Goal: Information Seeking & Learning: Understand process/instructions

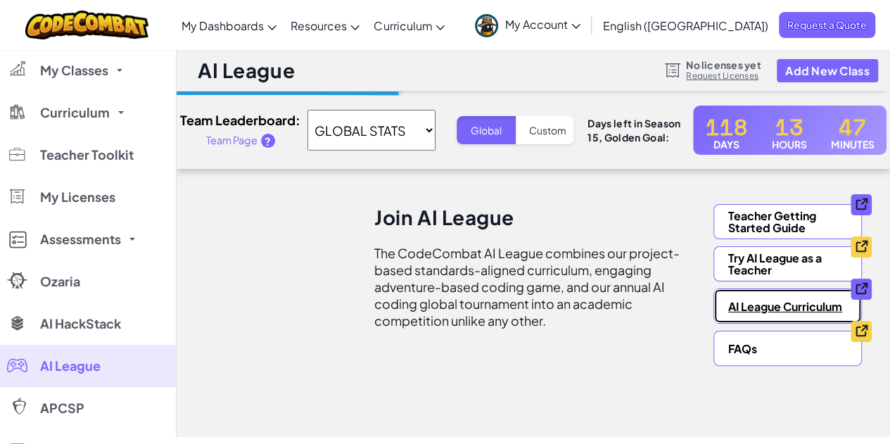
click at [820, 309] on link "AI League Curriculum" at bounding box center [787, 305] width 148 height 35
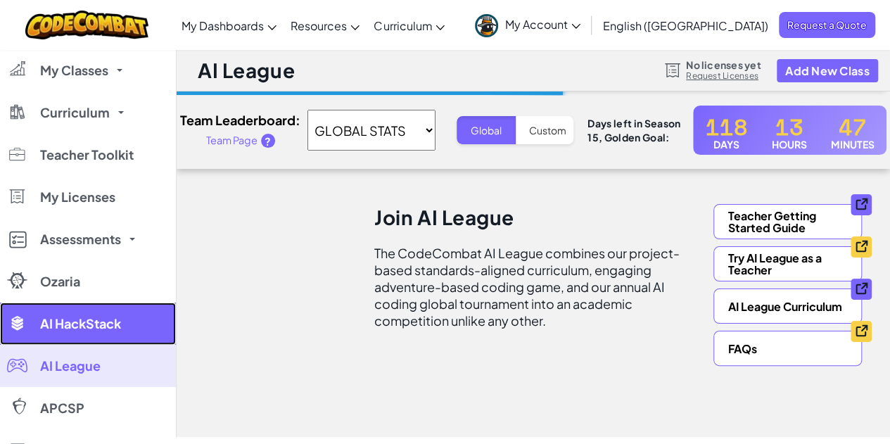
click at [72, 320] on span "AI HackStack" at bounding box center [80, 323] width 81 height 13
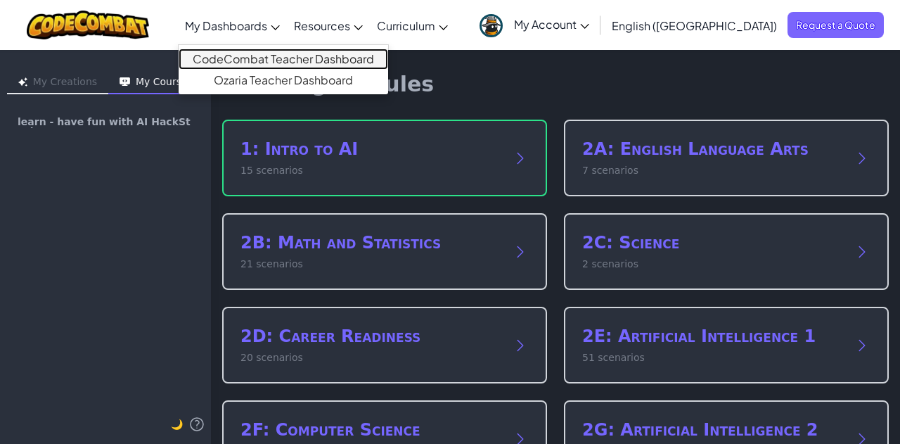
click at [312, 58] on link "CodeCombat Teacher Dashboard" at bounding box center [284, 59] width 210 height 21
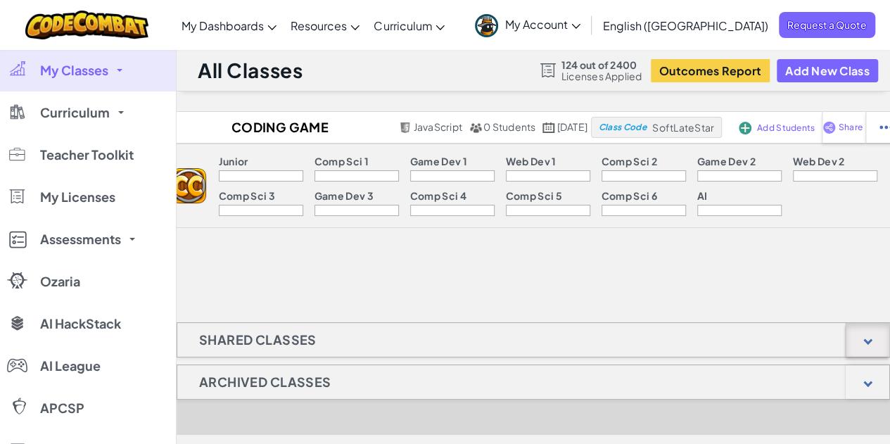
click at [865, 347] on div at bounding box center [867, 340] width 44 height 34
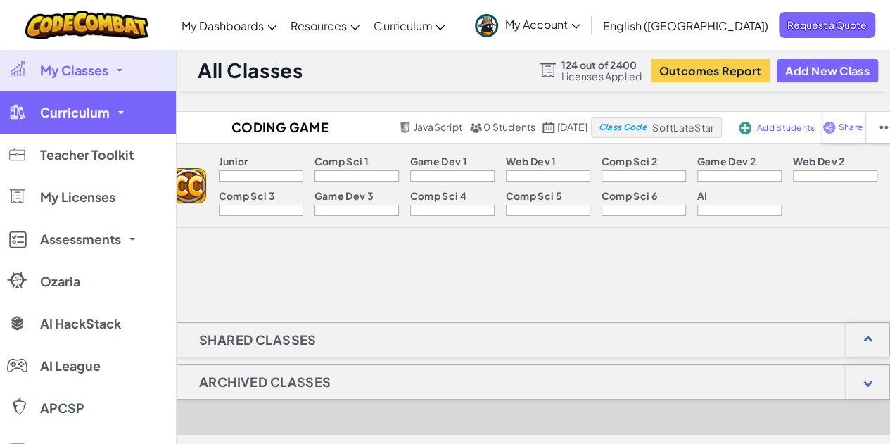
click at [97, 121] on link "Curriculum" at bounding box center [88, 112] width 176 height 42
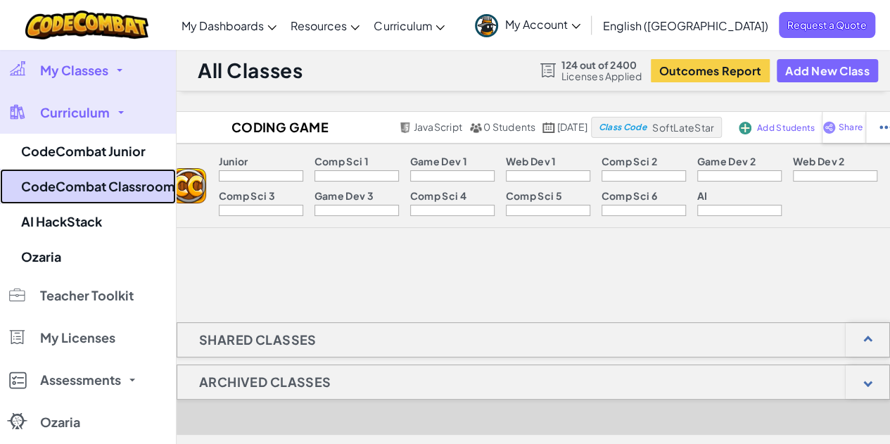
click at [79, 190] on link "CodeCombat Classroom" at bounding box center [88, 186] width 176 height 35
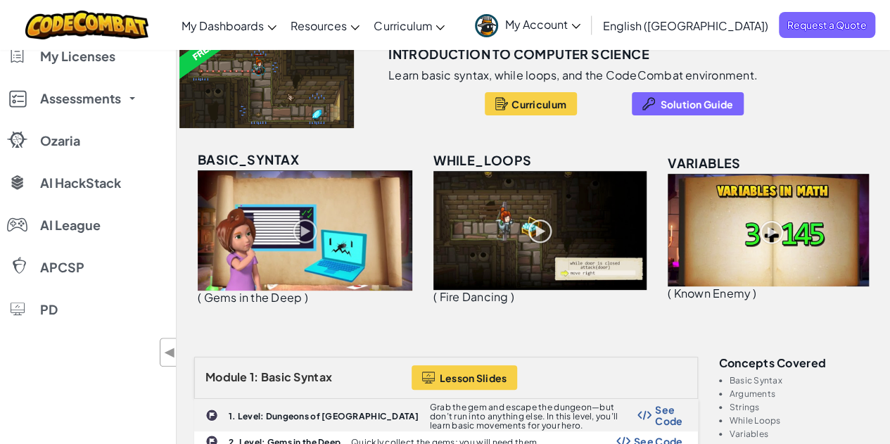
scroll to position [70, 0]
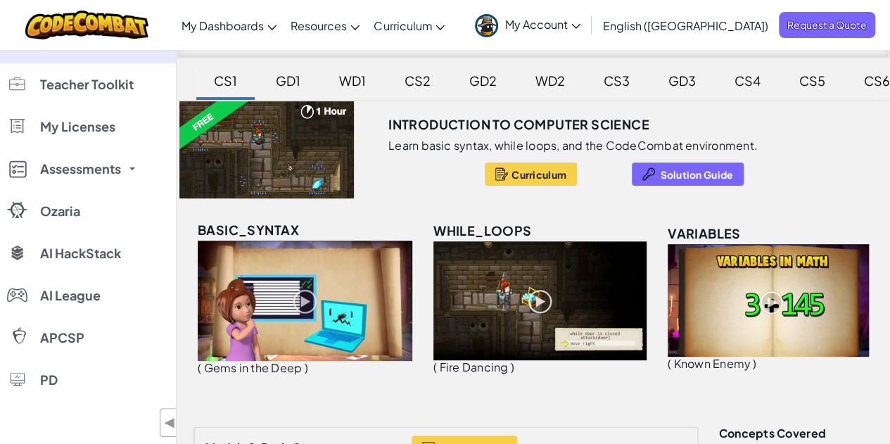
click at [286, 82] on div "GD1" at bounding box center [288, 80] width 53 height 33
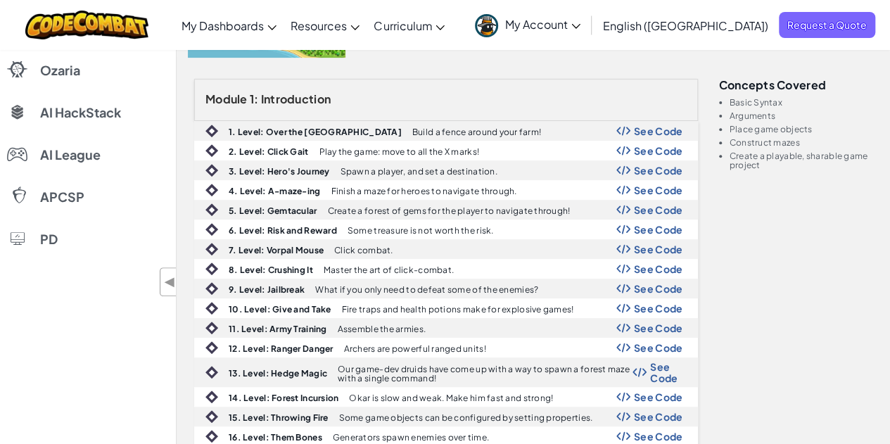
scroll to position [0, 0]
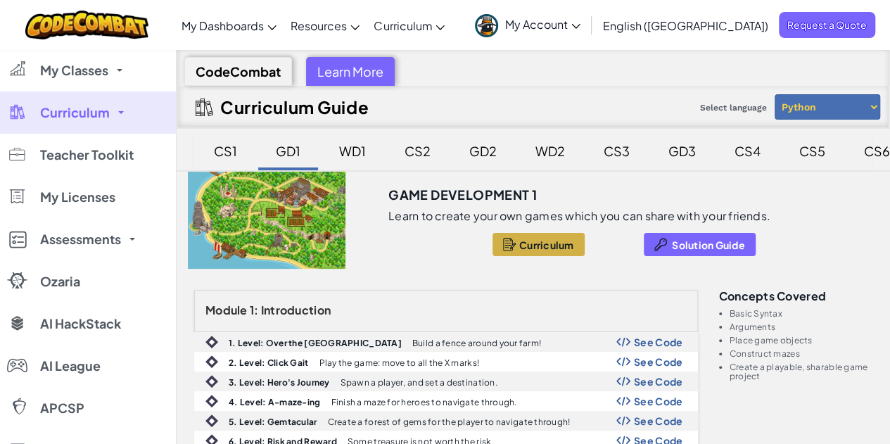
click at [528, 243] on span "Curriculum" at bounding box center [546, 244] width 55 height 11
click at [355, 153] on div "WD1" at bounding box center [352, 150] width 55 height 33
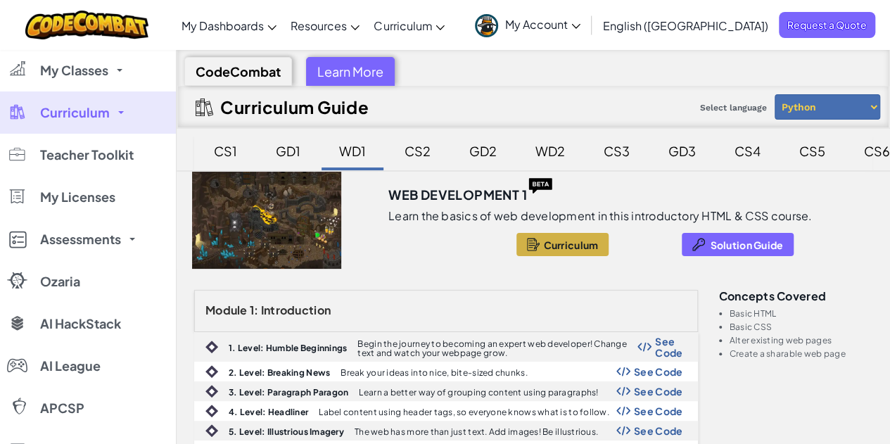
click at [848, 103] on select "Python JavaScript" at bounding box center [827, 106] width 106 height 25
click at [418, 155] on div "CS2" at bounding box center [417, 150] width 54 height 33
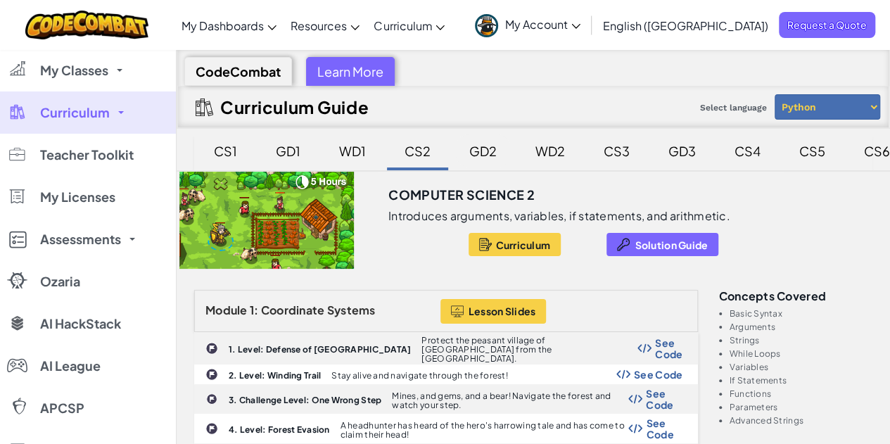
click at [493, 148] on div "GD2" at bounding box center [483, 150] width 56 height 33
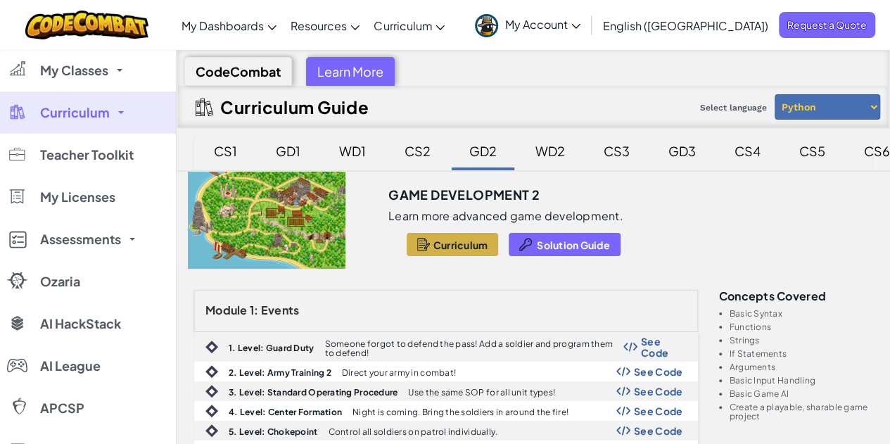
click at [427, 245] on div at bounding box center [423, 244] width 13 height 16
click at [544, 151] on div "WD2" at bounding box center [550, 150] width 58 height 33
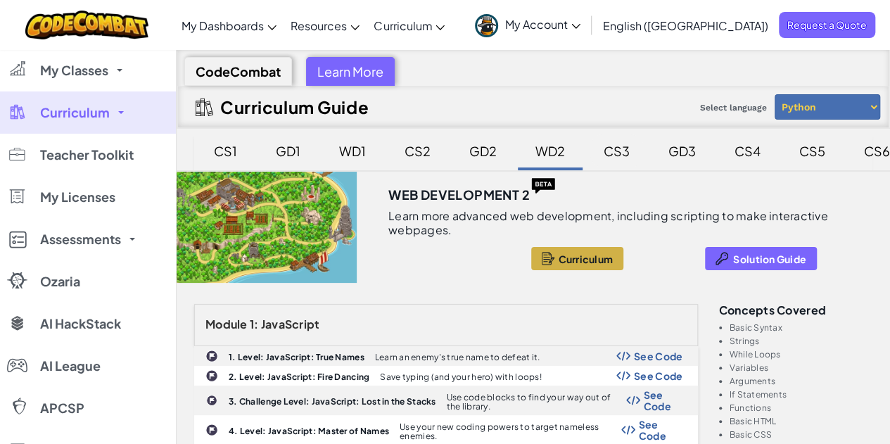
click at [612, 150] on div "CS3" at bounding box center [616, 150] width 54 height 33
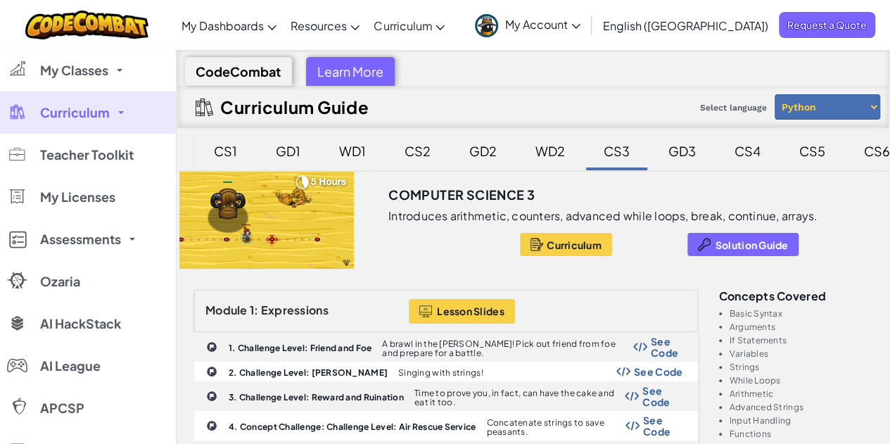
click at [668, 148] on div "GD3" at bounding box center [682, 150] width 56 height 33
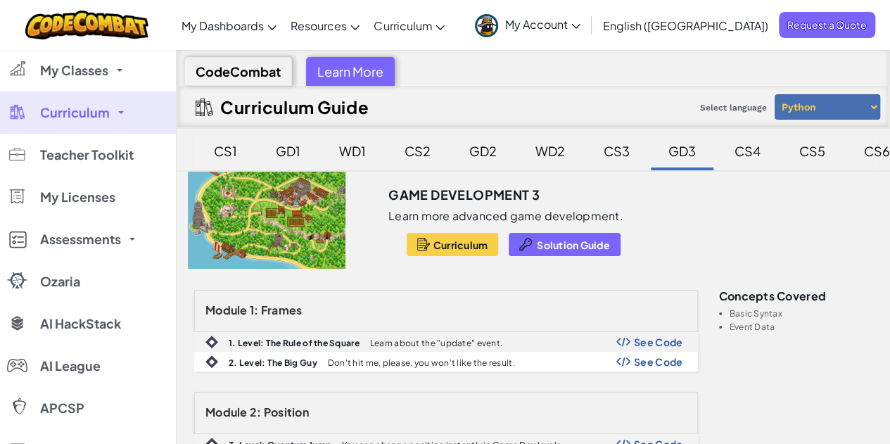
click at [288, 153] on div "GD1" at bounding box center [288, 150] width 53 height 33
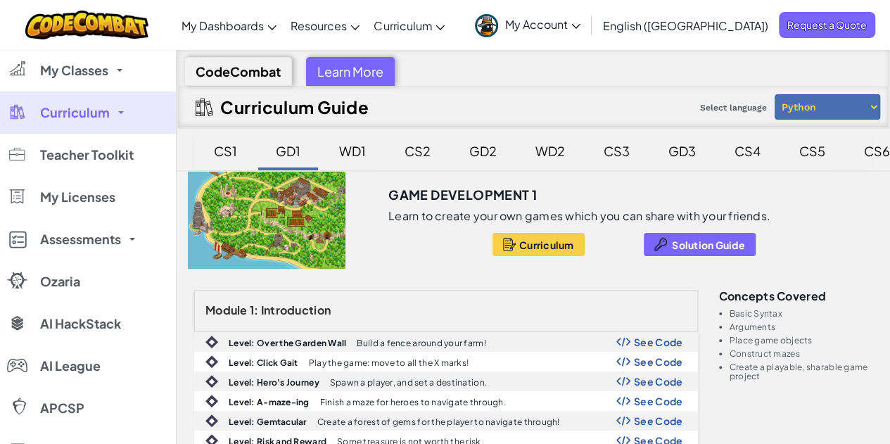
click at [471, 154] on div "GD2" at bounding box center [483, 150] width 56 height 33
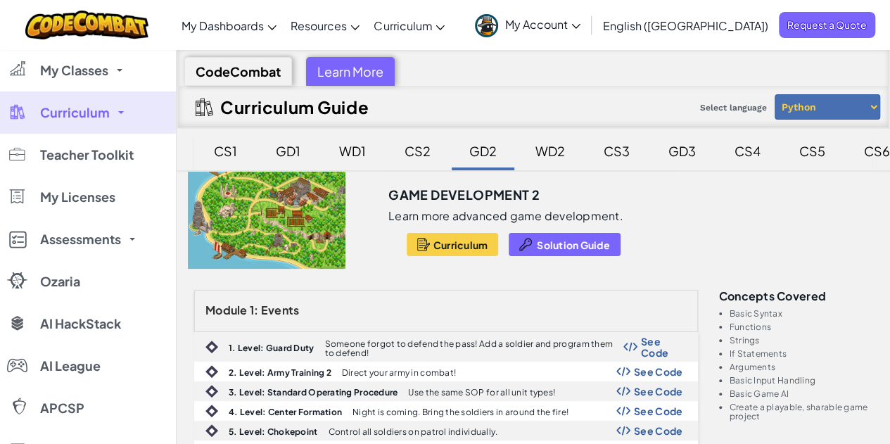
click at [684, 150] on div "GD3" at bounding box center [682, 150] width 56 height 33
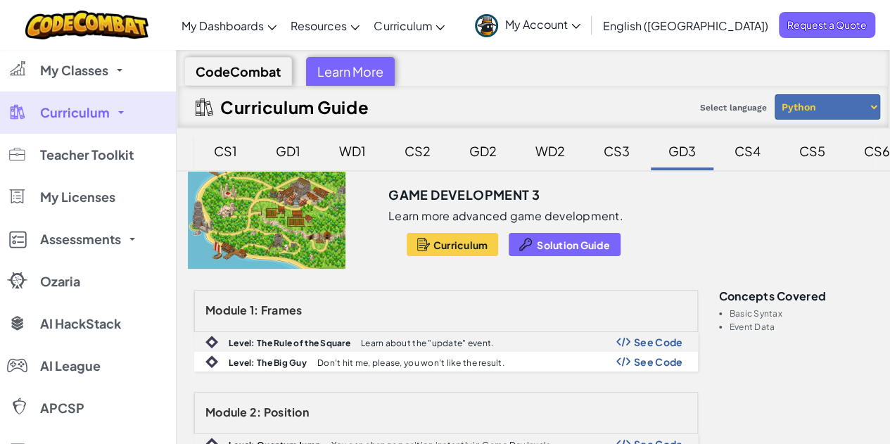
click at [110, 113] on link "Curriculum" at bounding box center [88, 112] width 176 height 42
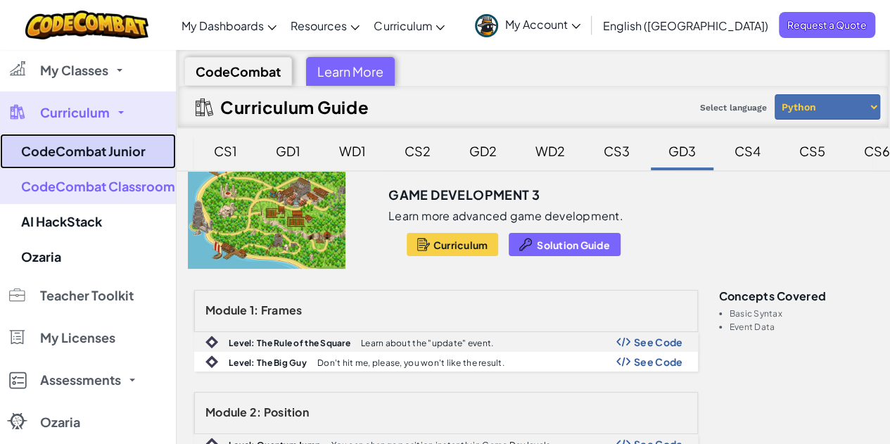
click at [111, 151] on link "CodeCombat Junior" at bounding box center [88, 151] width 176 height 35
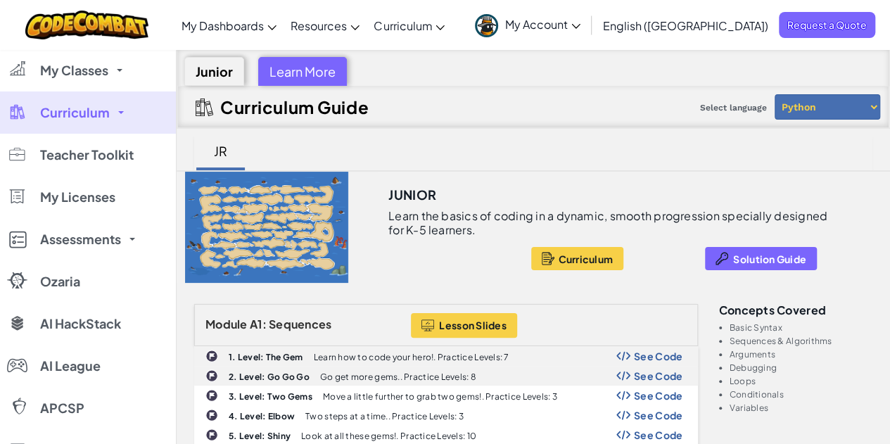
click at [110, 120] on link "Curriculum" at bounding box center [88, 112] width 176 height 42
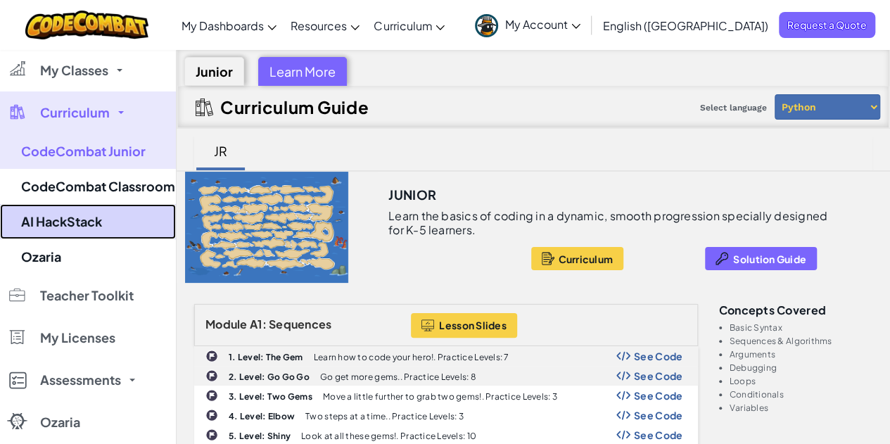
click at [84, 220] on link "AI HackStack" at bounding box center [88, 221] width 176 height 35
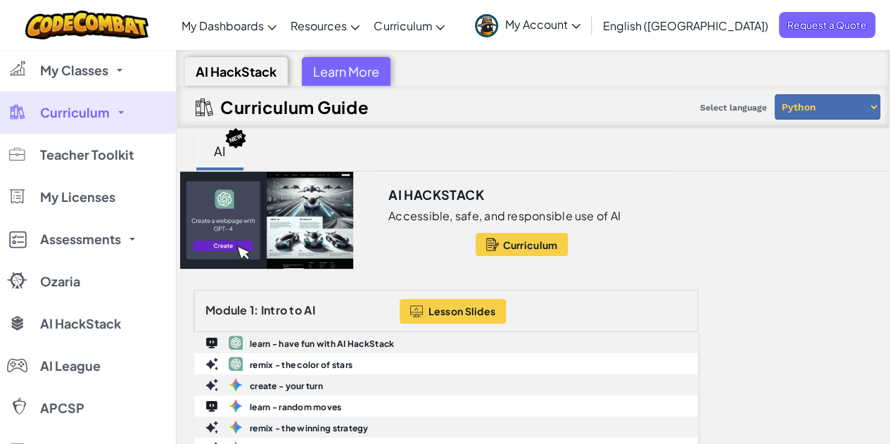
click at [353, 81] on div "Learn More" at bounding box center [346, 71] width 89 height 29
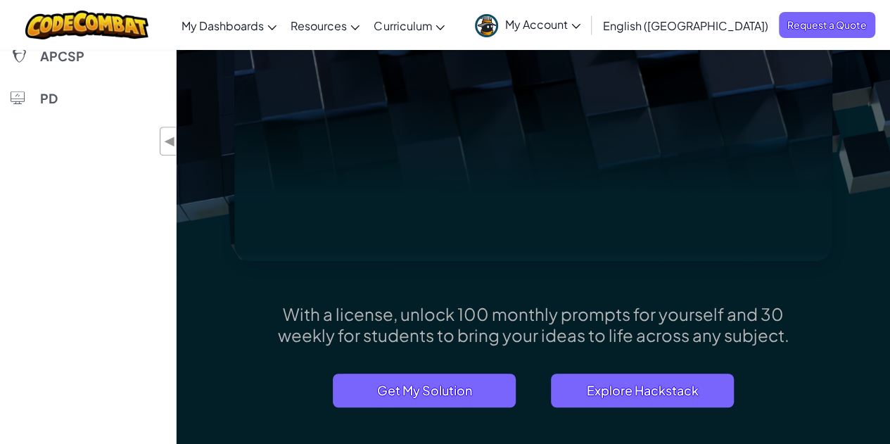
scroll to position [422, 0]
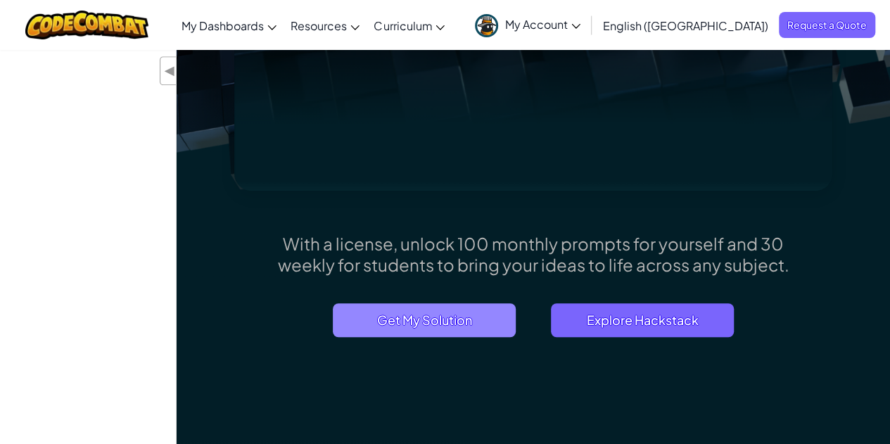
click at [421, 324] on span "Get My Solution" at bounding box center [424, 320] width 183 height 34
